Goal: Transaction & Acquisition: Book appointment/travel/reservation

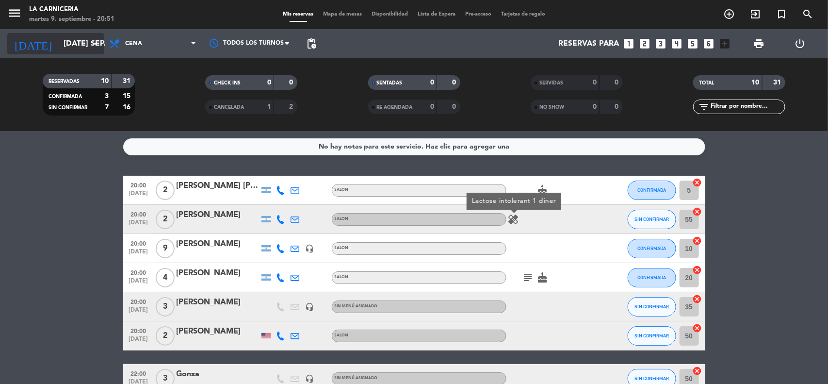
click at [62, 45] on input "[DATE] sep." at bounding box center [110, 43] width 102 height 19
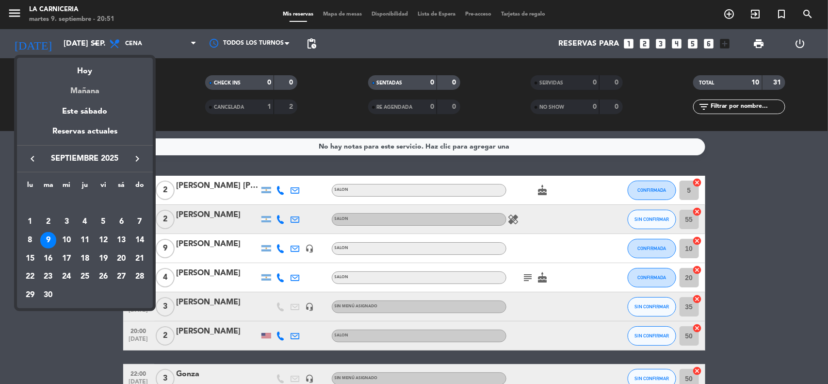
click at [82, 85] on div "Mañana" at bounding box center [85, 88] width 136 height 20
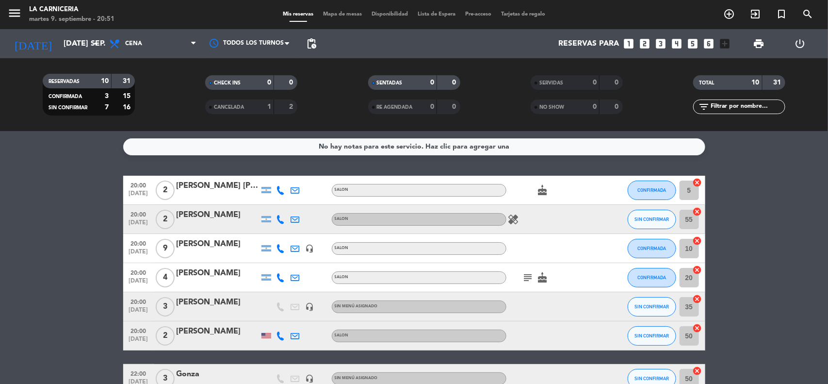
type input "mié. [DATE]"
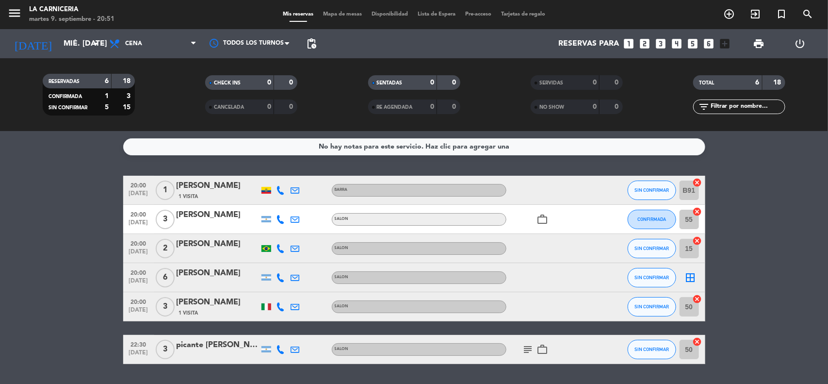
click at [643, 45] on icon "looks_two" at bounding box center [645, 43] width 13 height 13
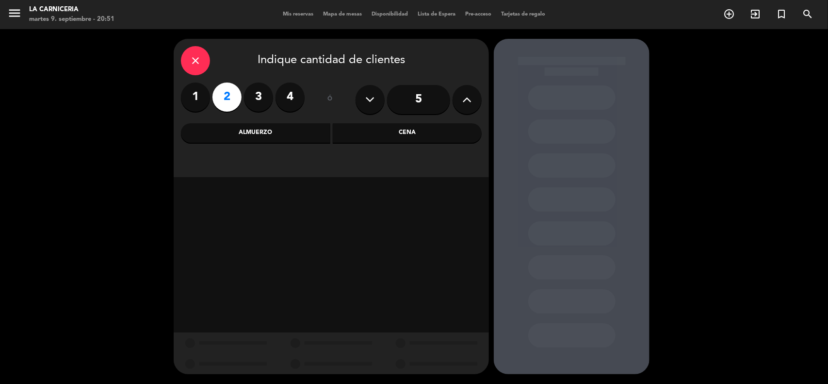
click at [425, 127] on div "Cena" at bounding box center [407, 132] width 149 height 19
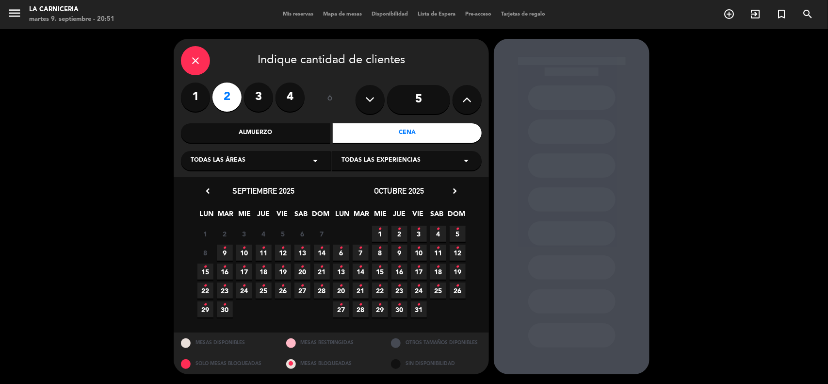
click at [244, 249] on icon "•" at bounding box center [244, 248] width 3 height 16
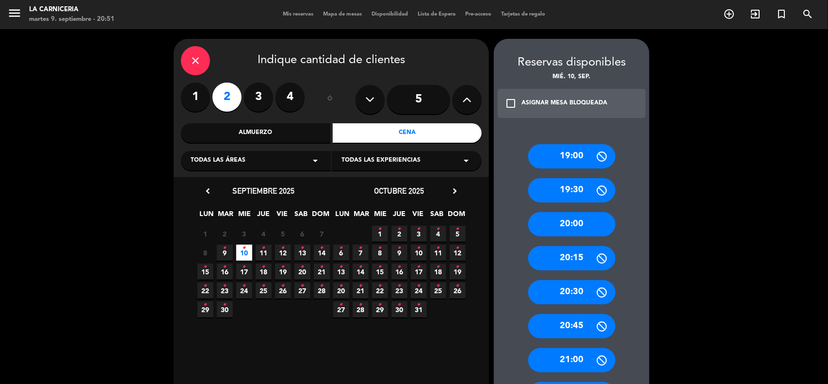
click at [574, 219] on div "20:00" at bounding box center [571, 224] width 87 height 24
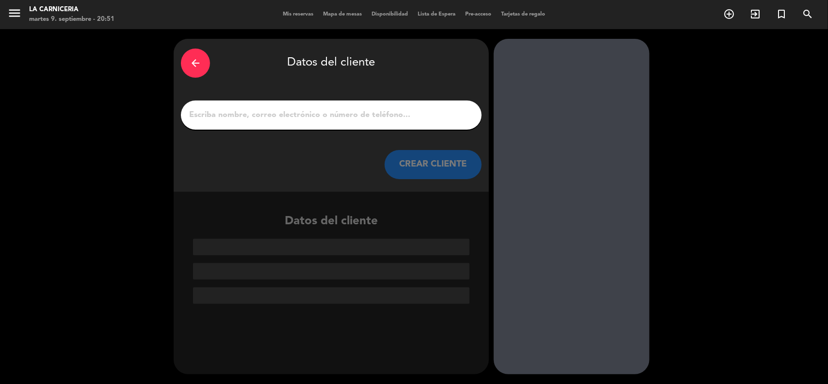
click at [336, 107] on div at bounding box center [331, 114] width 301 height 29
click at [340, 109] on input "1" at bounding box center [331, 115] width 286 height 14
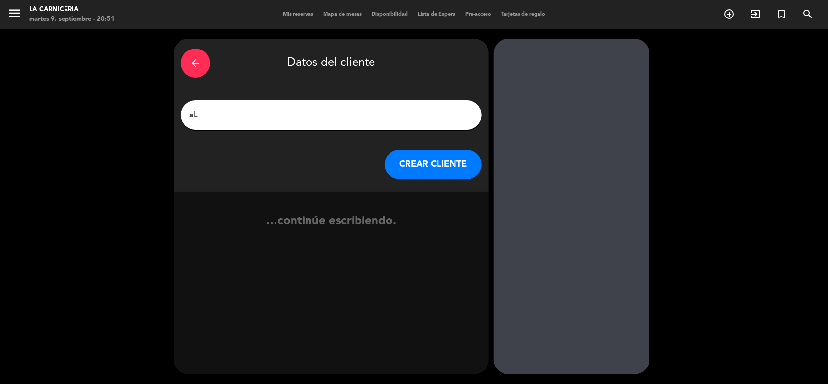
type input "a"
type input "[PERSON_NAME]"
click at [438, 156] on button "CREAR CLIENTE" at bounding box center [433, 164] width 97 height 29
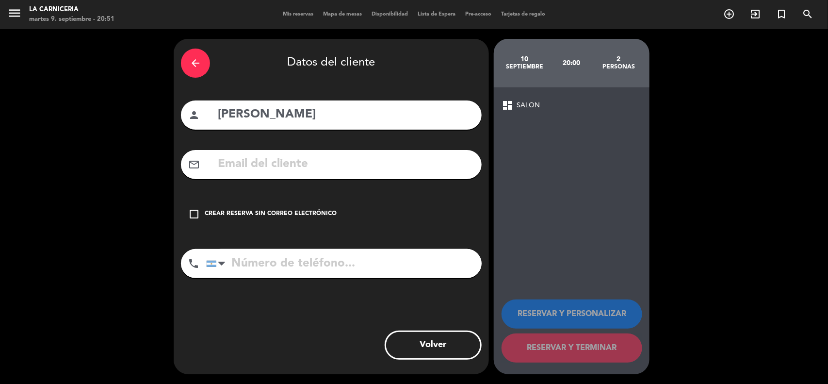
click at [278, 219] on div "check_box_outline_blank Crear reserva sin correo electrónico" at bounding box center [331, 213] width 301 height 29
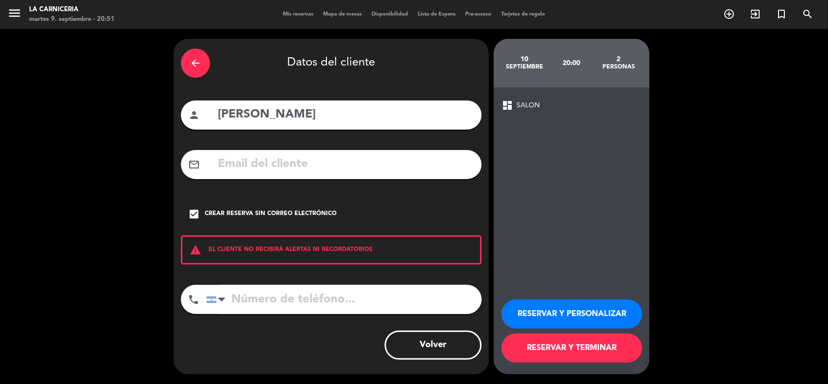
click at [566, 358] on button "RESERVAR Y TERMINAR" at bounding box center [572, 347] width 141 height 29
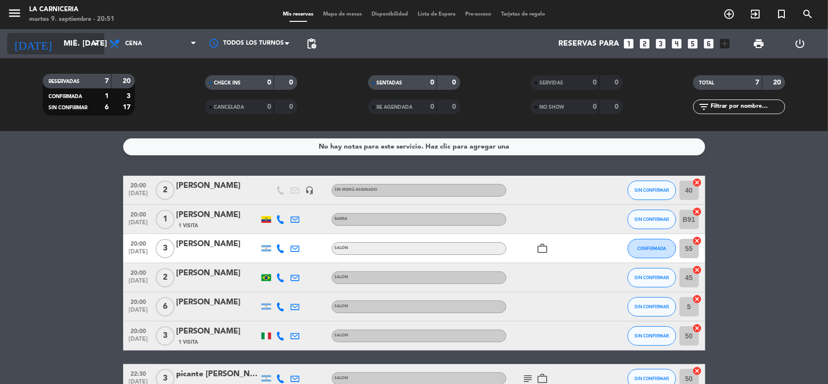
click at [83, 45] on input "mié. [DATE]" at bounding box center [110, 43] width 102 height 19
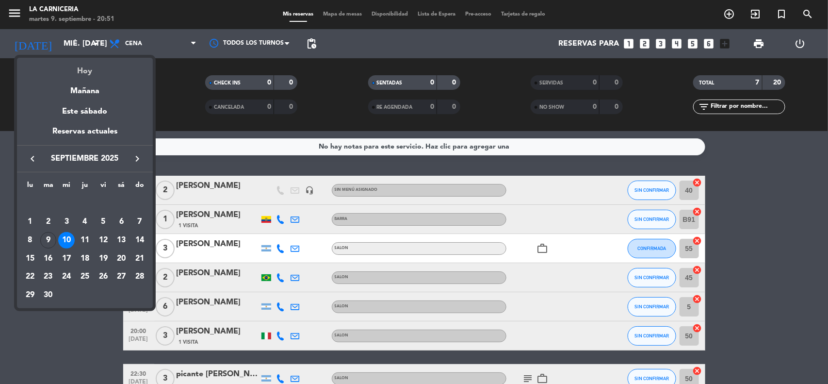
click at [90, 73] on div "Hoy" at bounding box center [85, 68] width 136 height 20
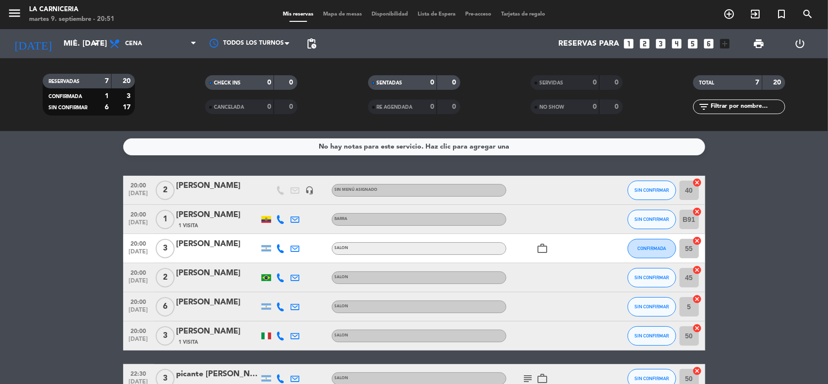
type input "[DATE] sep."
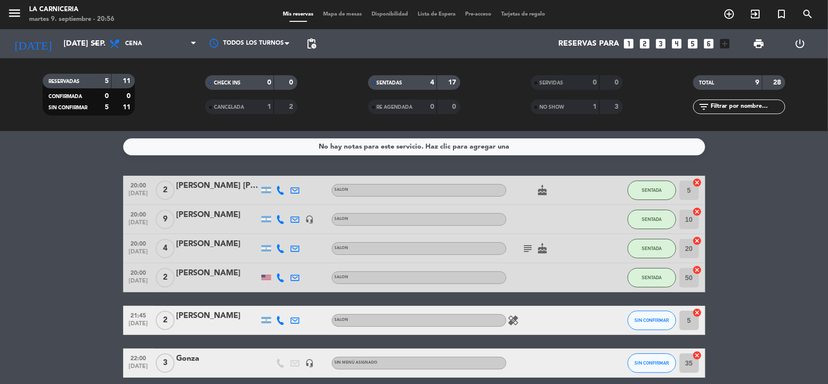
click at [56, 174] on div "No hay notas para este servicio. Haz clic para agregar una 20:00 [DATE] 2 [PERS…" at bounding box center [414, 257] width 828 height 253
